Goal: Transaction & Acquisition: Purchase product/service

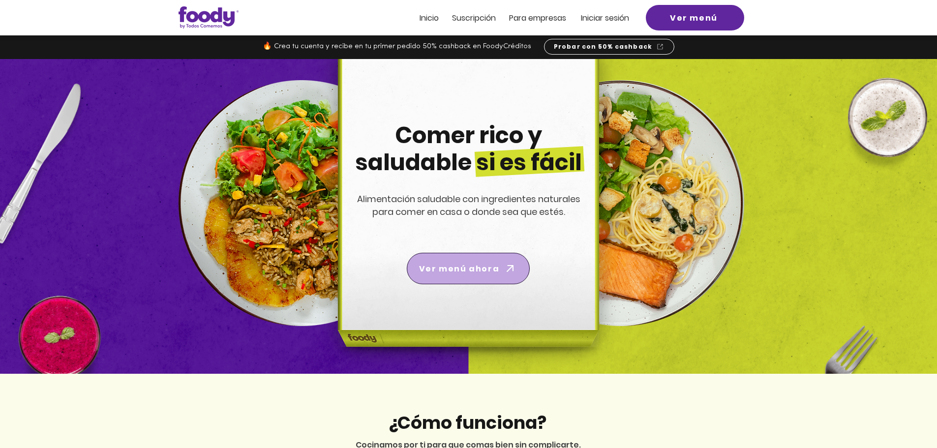
click at [480, 270] on span "Ver menú ahora" at bounding box center [459, 269] width 80 height 12
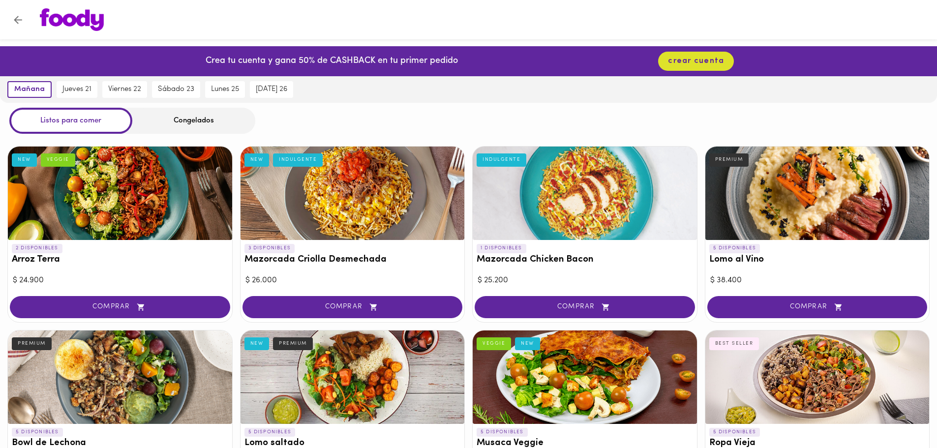
click at [222, 125] on div "Congelados" at bounding box center [193, 121] width 123 height 26
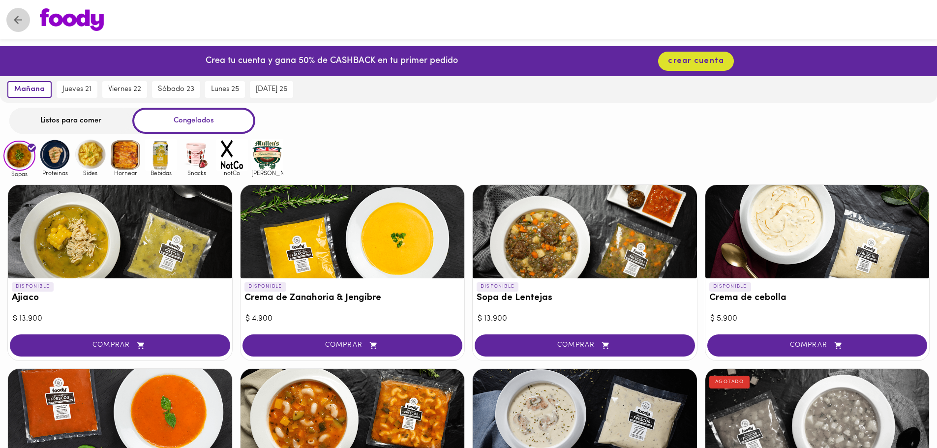
click at [24, 20] on button "Volver" at bounding box center [18, 20] width 24 height 24
click at [15, 18] on icon "Volver" at bounding box center [18, 20] width 12 height 12
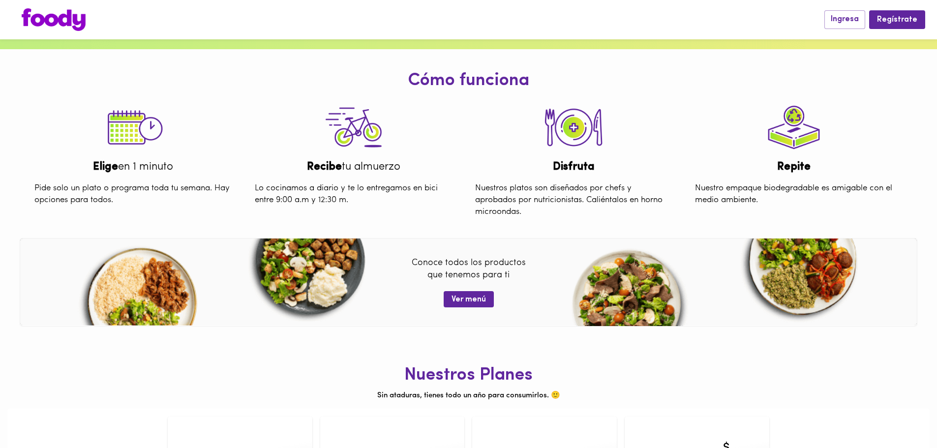
scroll to position [390, 0]
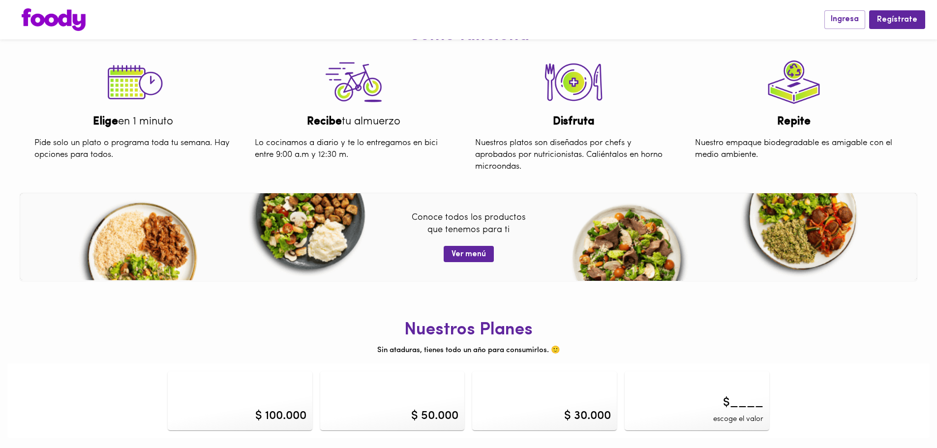
click at [269, 411] on div "$ 100.000" at bounding box center [280, 416] width 51 height 17
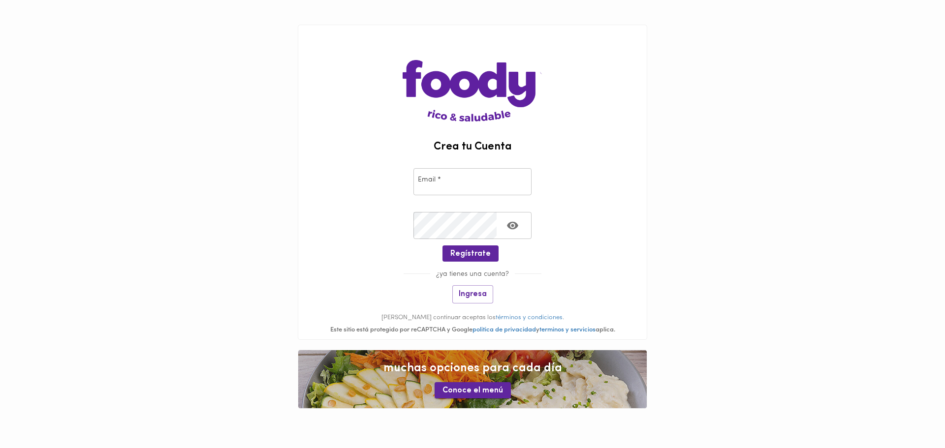
click at [477, 397] on button "Conoce el menú" at bounding box center [472, 390] width 76 height 16
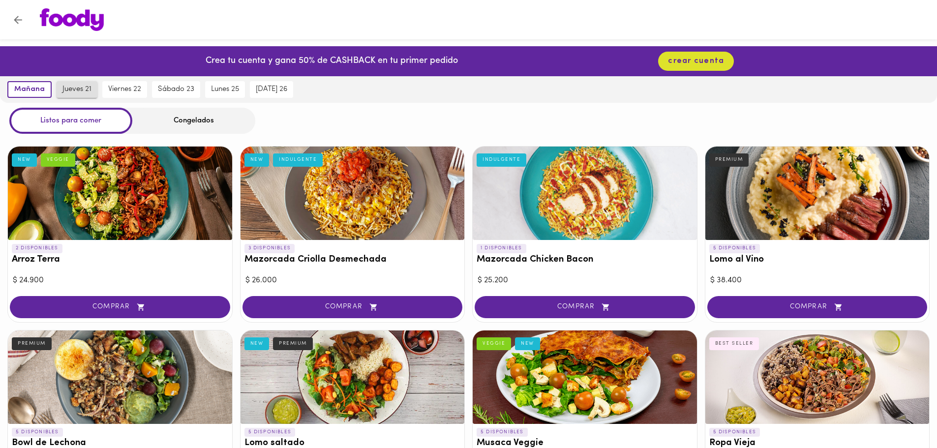
click at [74, 92] on span "jueves 21" at bounding box center [76, 89] width 29 height 9
